Goal: Task Accomplishment & Management: Complete application form

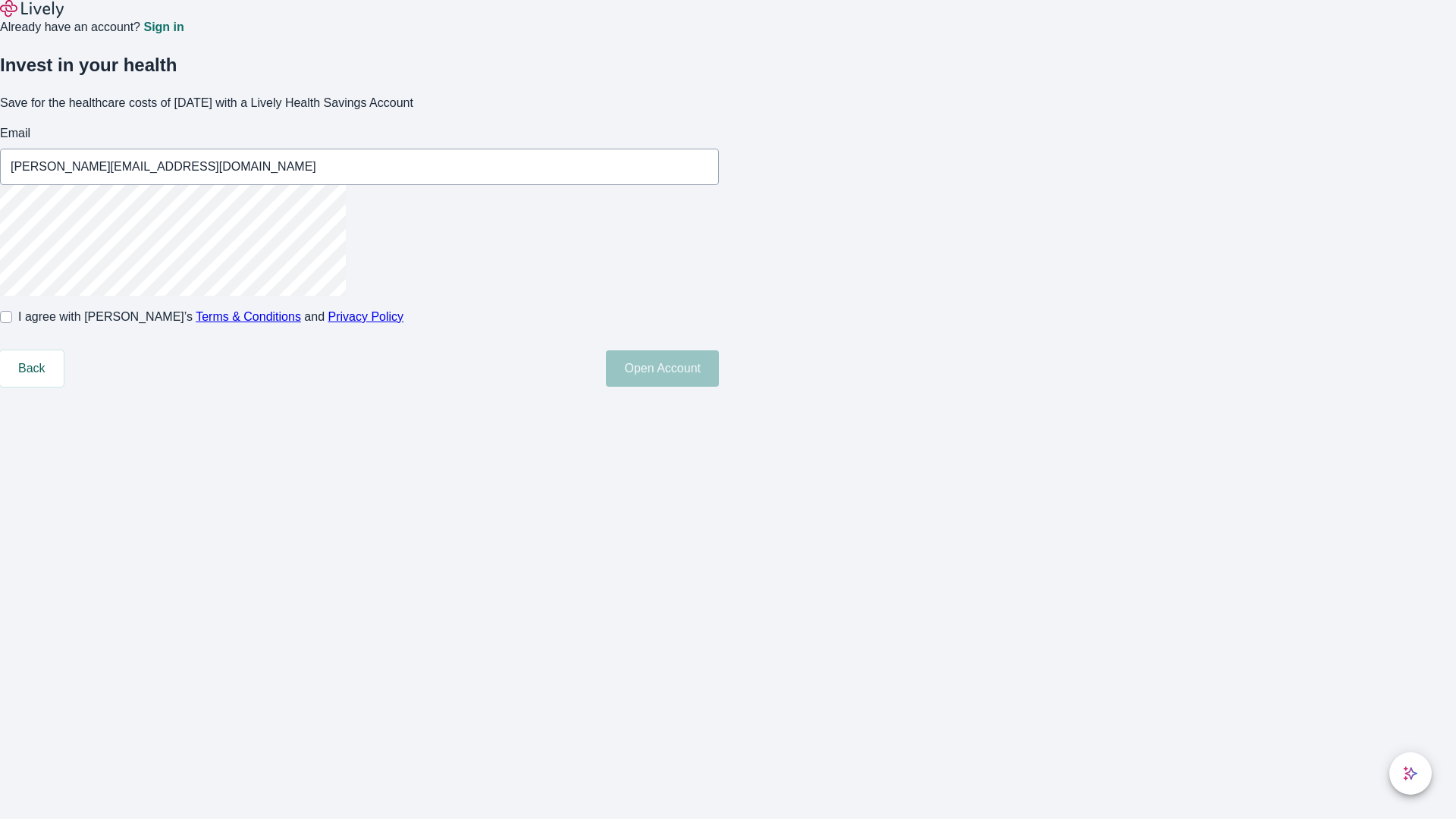
click at [12, 323] on input "I agree with Lively’s Terms & Conditions and Privacy Policy" at bounding box center [6, 317] width 12 height 12
checkbox input "true"
click at [719, 386] on button "Open Account" at bounding box center [662, 369] width 113 height 37
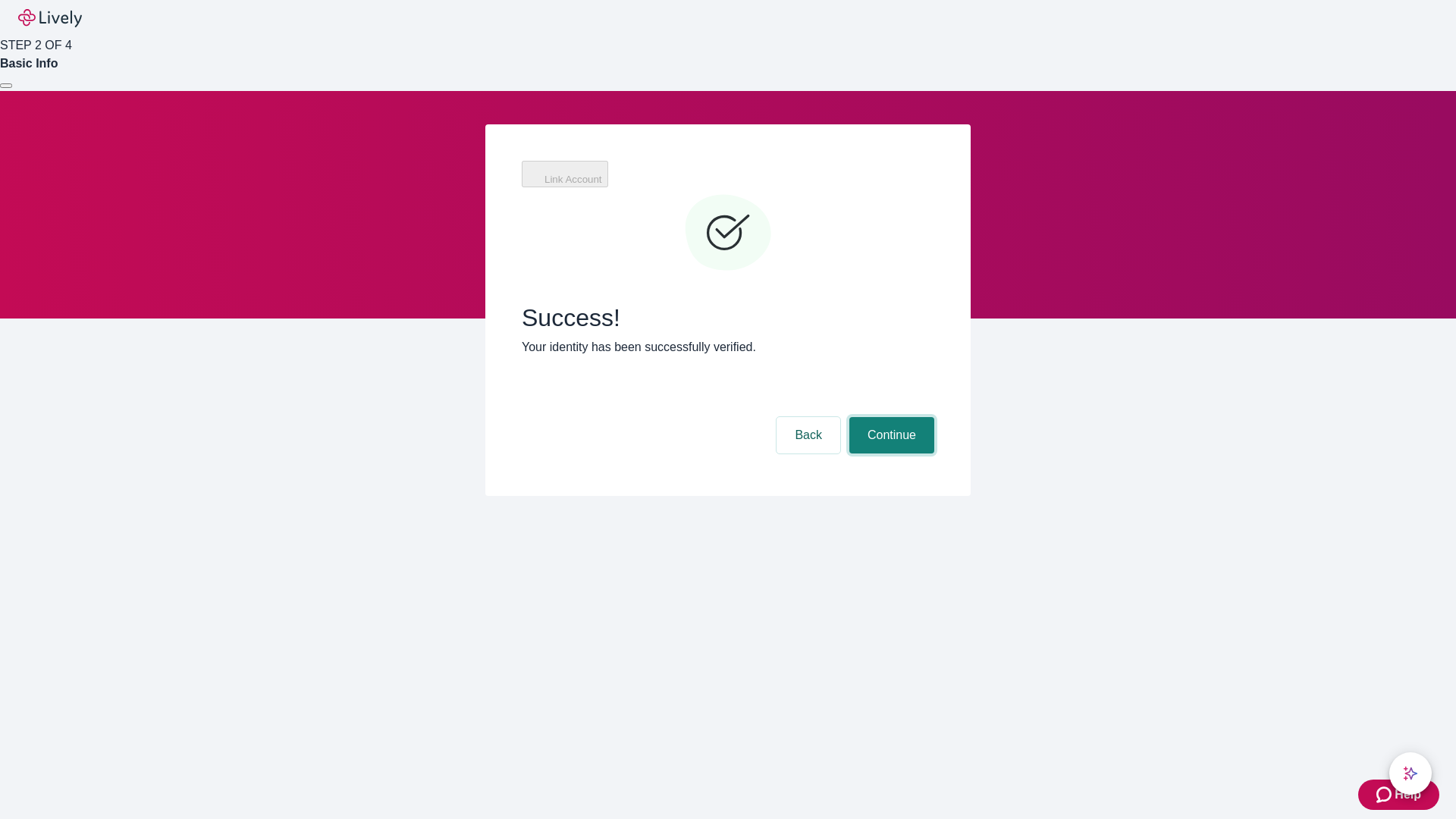
click at [890, 417] on button "Continue" at bounding box center [891, 435] width 85 height 37
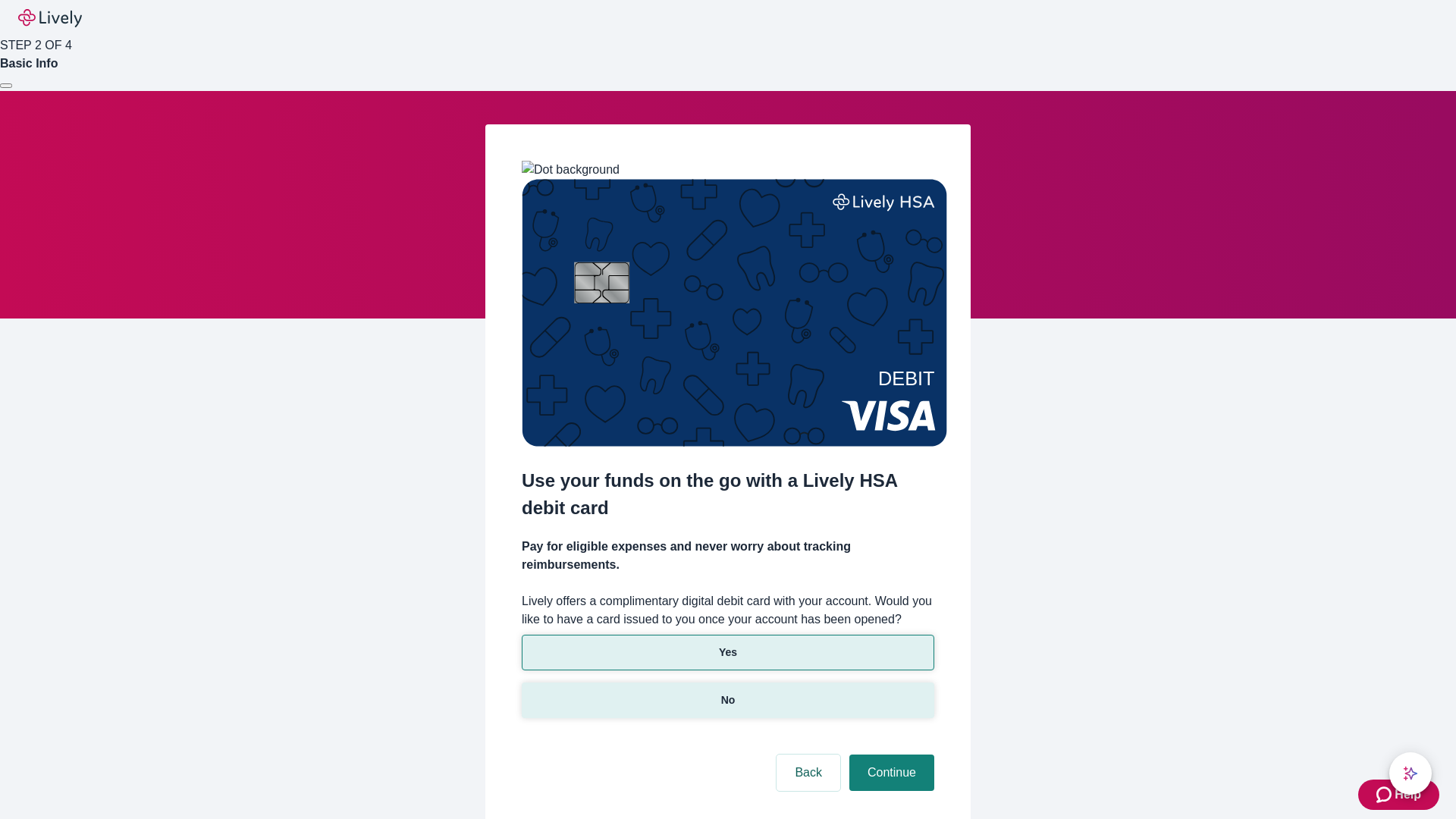
click at [728, 693] on p "No" at bounding box center [728, 700] width 15 height 16
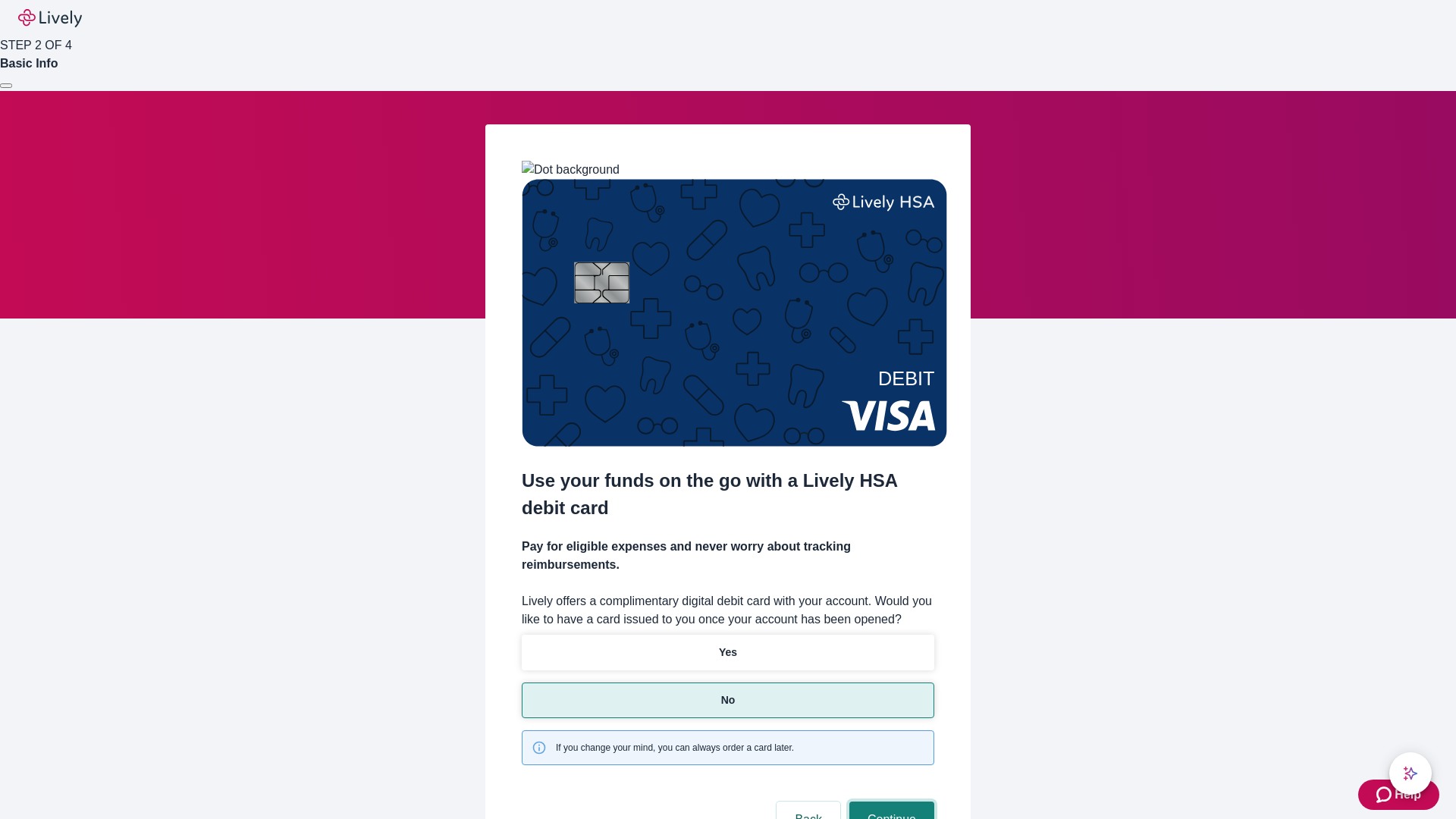
click at [890, 802] on button "Continue" at bounding box center [891, 820] width 85 height 37
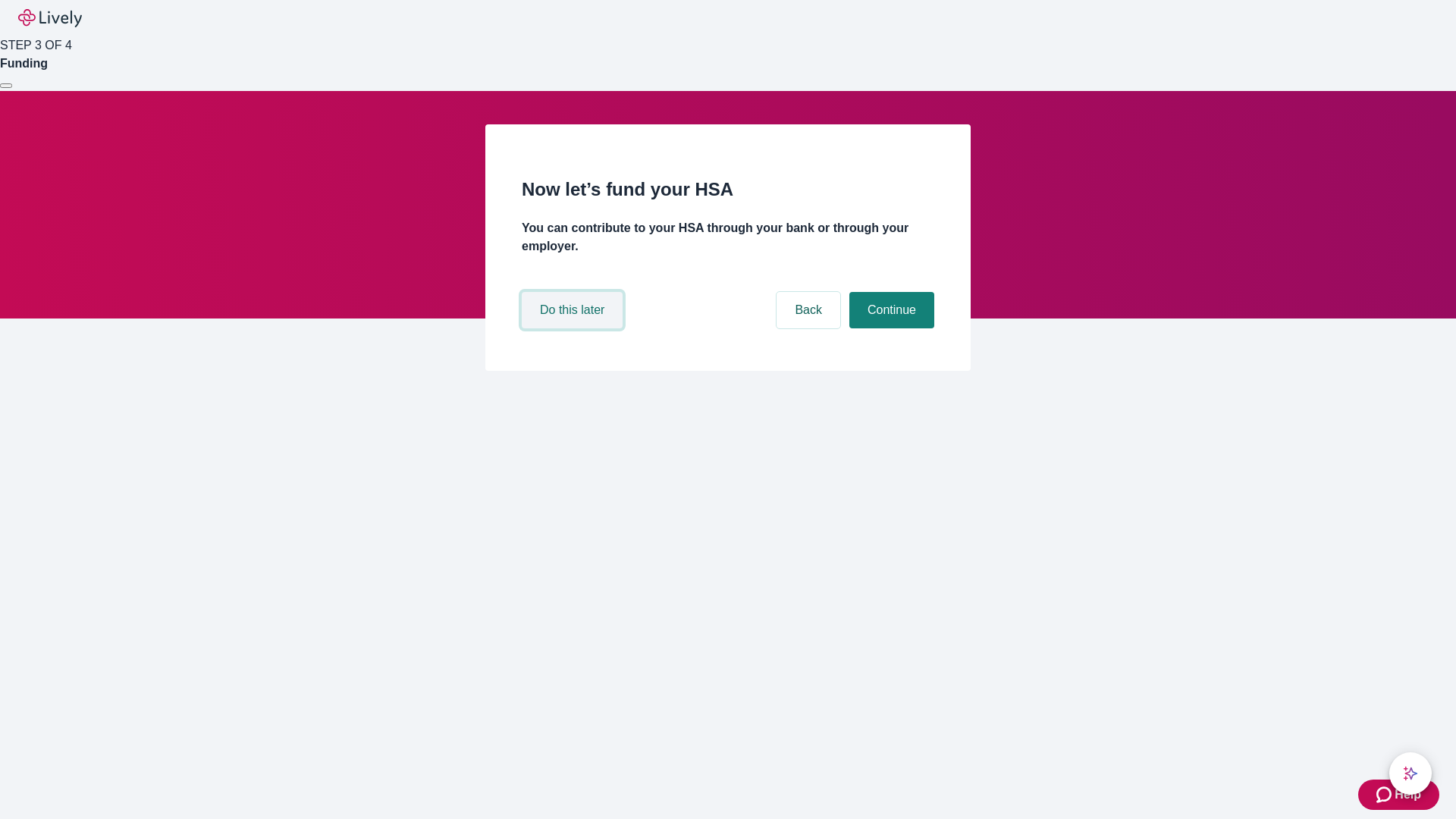
click at [574, 328] on button "Do this later" at bounding box center [572, 311] width 101 height 37
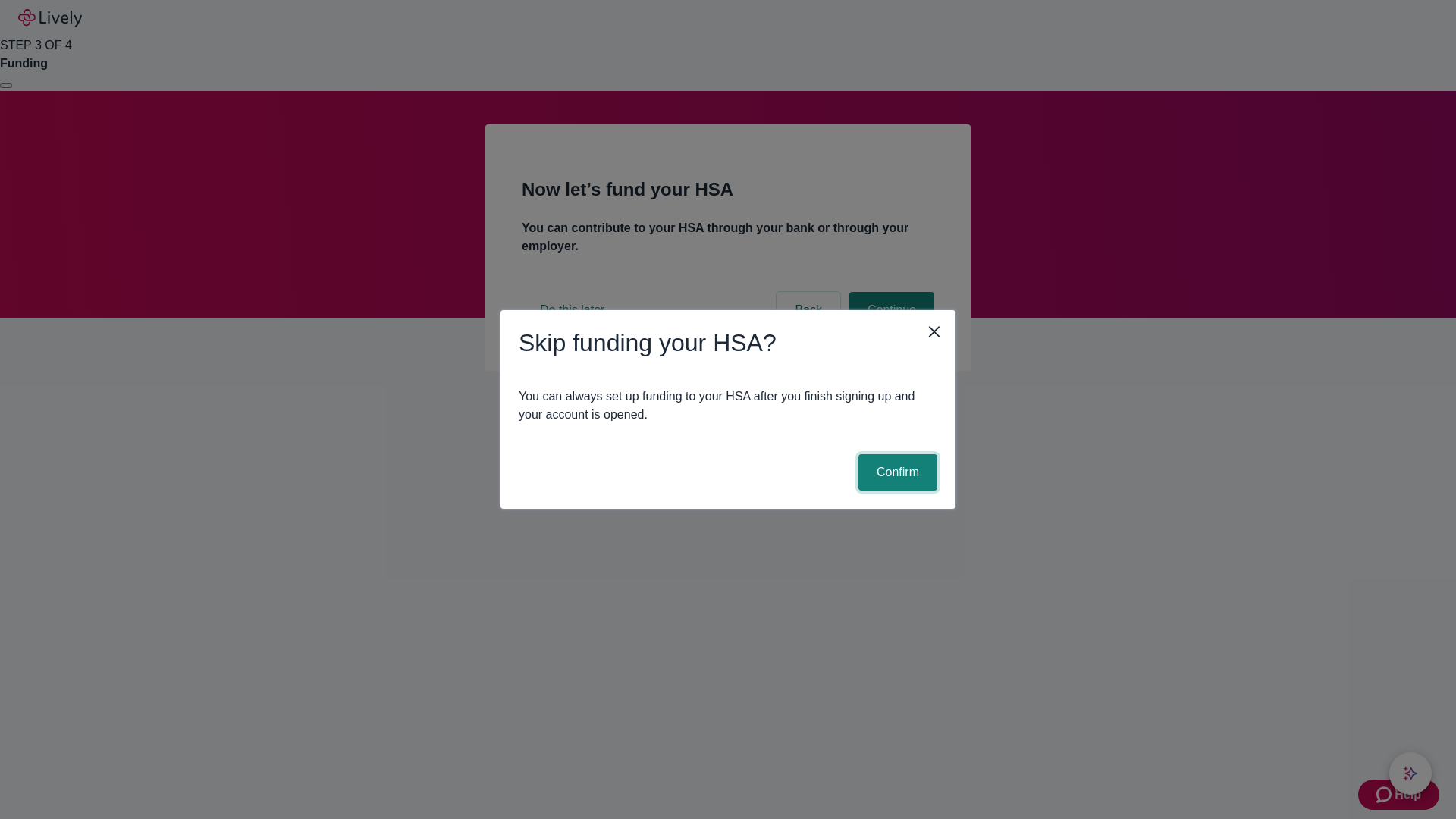
click at [895, 472] on button "Confirm" at bounding box center [898, 473] width 79 height 37
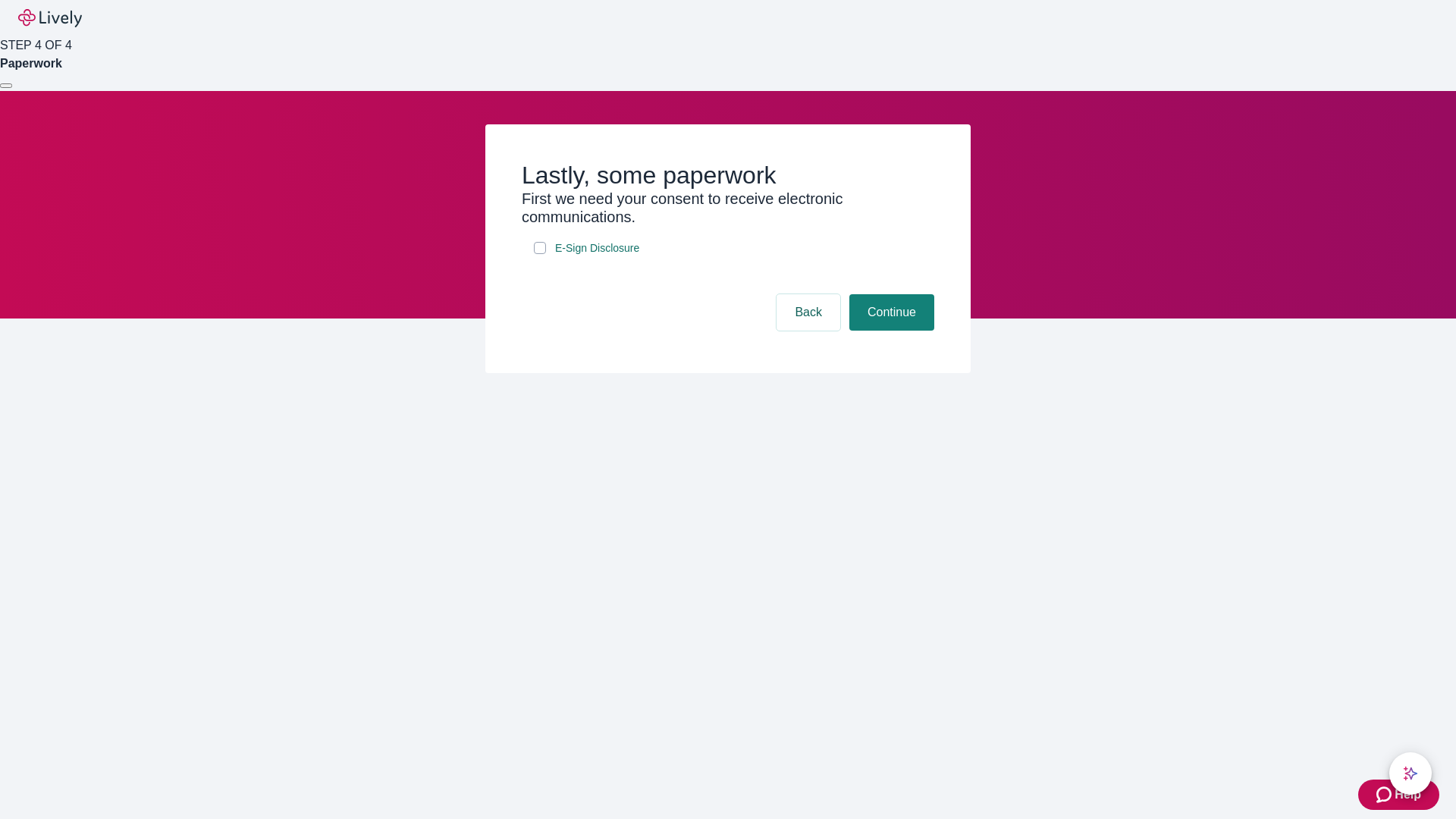
click at [540, 254] on input "E-Sign Disclosure" at bounding box center [540, 248] width 12 height 12
checkbox input "true"
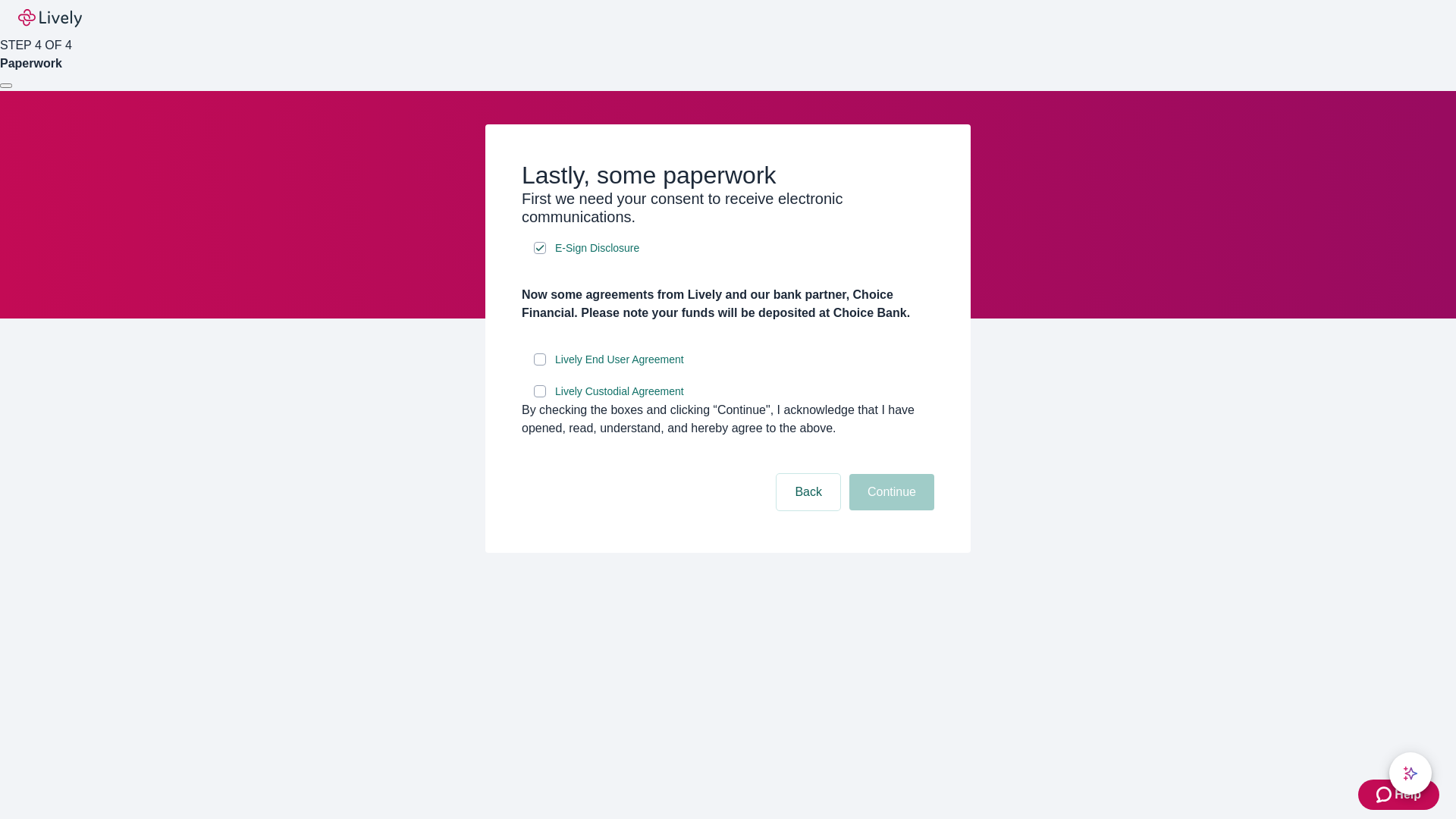
click at [540, 365] on input "Lively End User Agreement" at bounding box center [540, 359] width 12 height 12
checkbox input "true"
click at [540, 397] on input "Lively Custodial Agreement" at bounding box center [540, 392] width 12 height 12
checkbox input "true"
click at [890, 510] on button "Continue" at bounding box center [891, 492] width 85 height 37
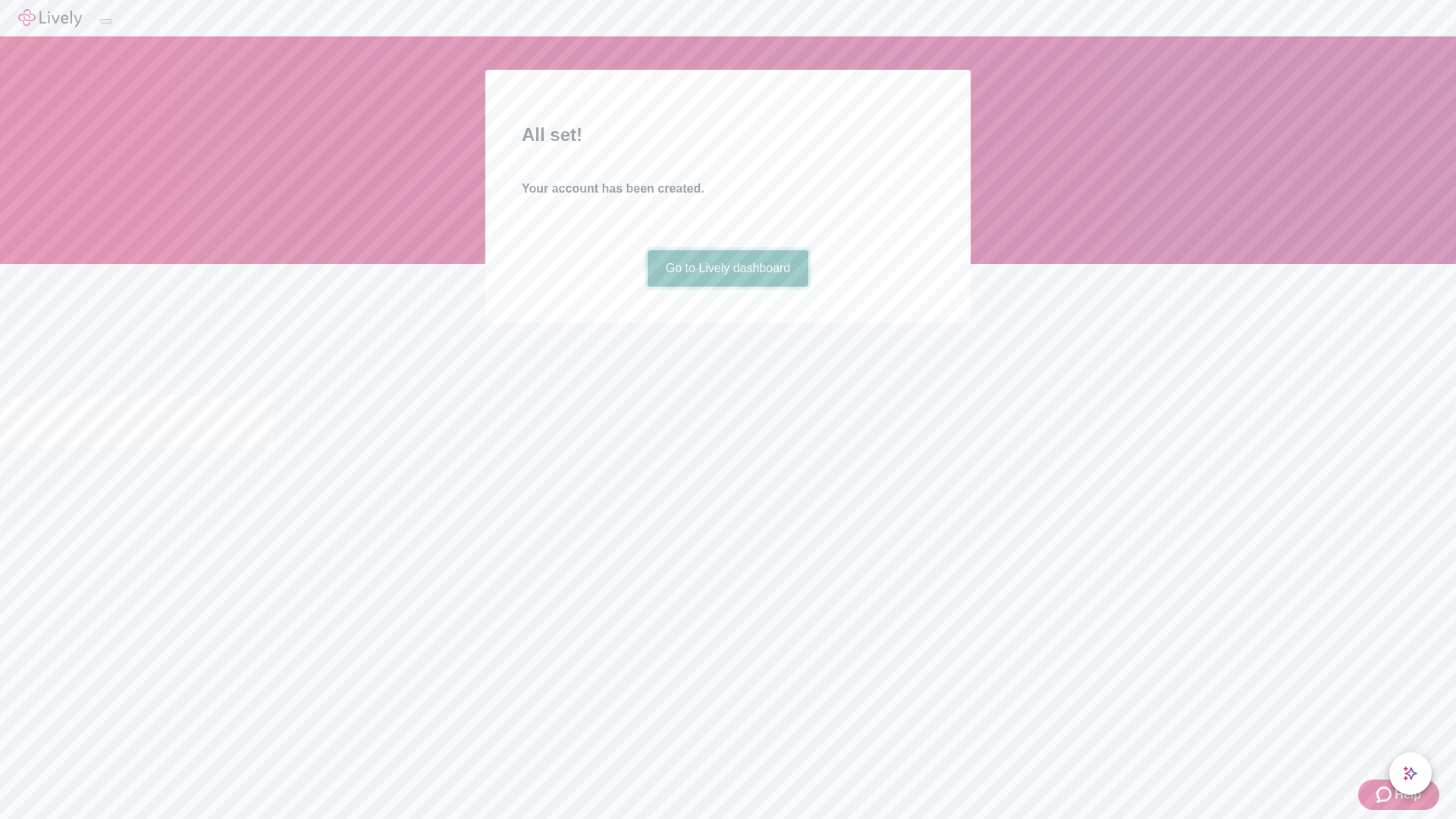
click at [728, 287] on link "Go to Lively dashboard" at bounding box center [728, 269] width 161 height 37
